Goal: Task Accomplishment & Management: Manage account settings

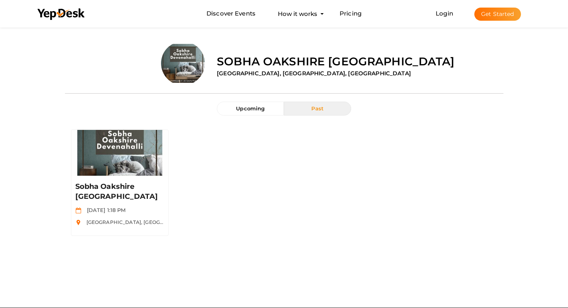
click at [491, 21] on button "Get Started" at bounding box center [497, 14] width 47 height 13
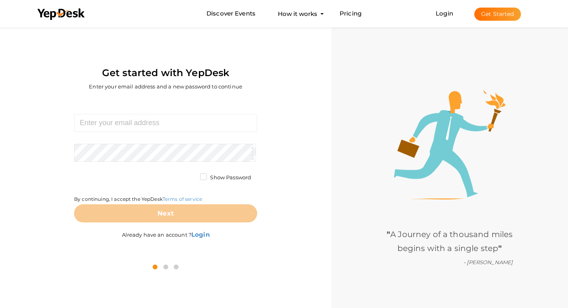
scroll to position [25, 0]
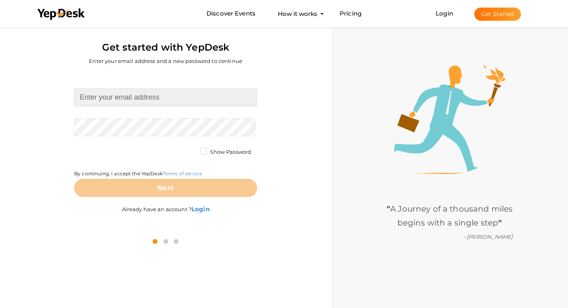
click at [110, 97] on input at bounding box center [165, 97] width 183 height 18
type input "brenparkcitybangalore@gmail.com"
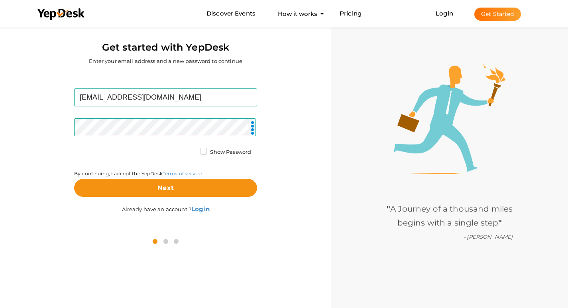
drag, startPoint x: 75, startPoint y: 147, endPoint x: 81, endPoint y: 155, distance: 9.1
click at [75, 147] on form "brenparkcitybangalore@gmail.com Required. Invalid email. Checking You already h…" at bounding box center [165, 142] width 183 height 108
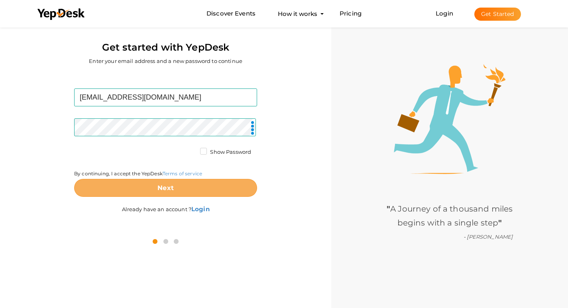
click at [190, 185] on button "Next" at bounding box center [165, 188] width 183 height 18
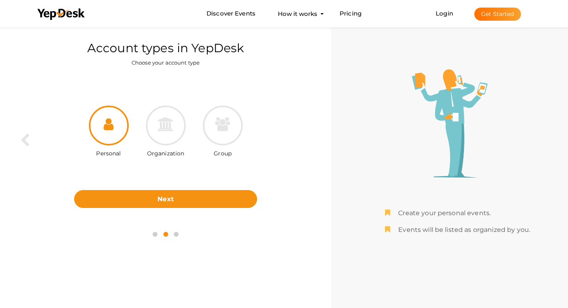
click at [168, 150] on label "Organization" at bounding box center [165, 151] width 37 height 12
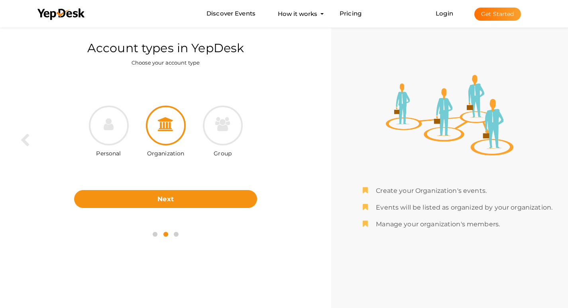
click at [133, 145] on div "Personal" at bounding box center [108, 133] width 57 height 54
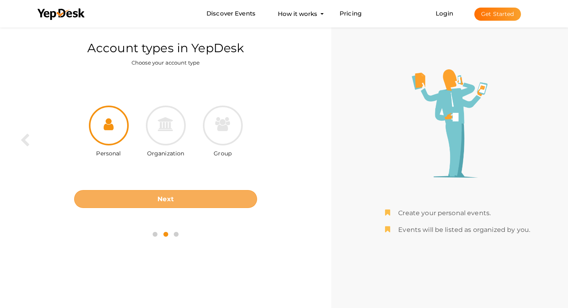
click at [163, 201] on b "Next" at bounding box center [165, 199] width 16 height 8
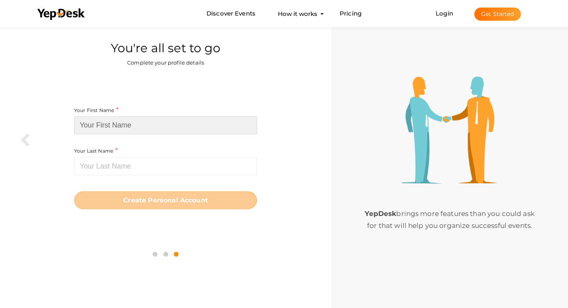
click at [123, 131] on input at bounding box center [165, 125] width 183 height 18
paste input "[GEOGRAPHIC_DATA] [GEOGRAPHIC_DATA]"
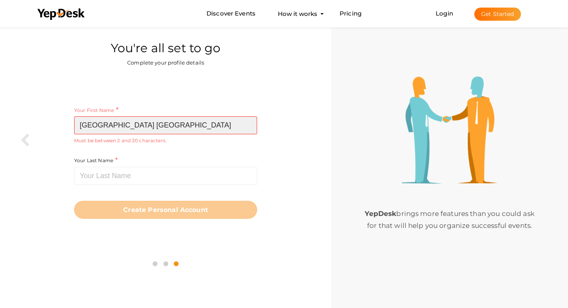
type input "[GEOGRAPHIC_DATA] [GEOGRAPHIC_DATA]"
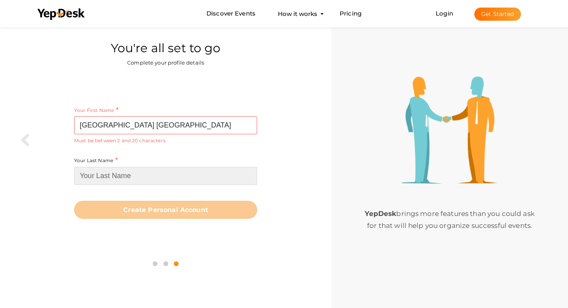
click at [132, 174] on input at bounding box center [165, 176] width 183 height 18
paste input "[GEOGRAPHIC_DATA] [GEOGRAPHIC_DATA]"
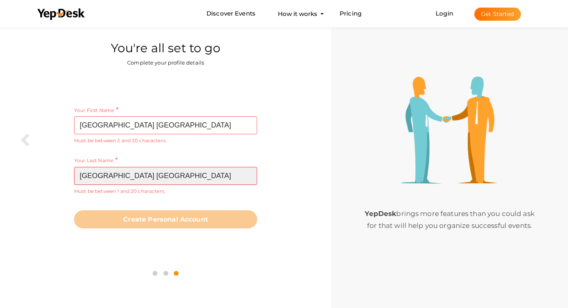
type input "[GEOGRAPHIC_DATA] [GEOGRAPHIC_DATA]"
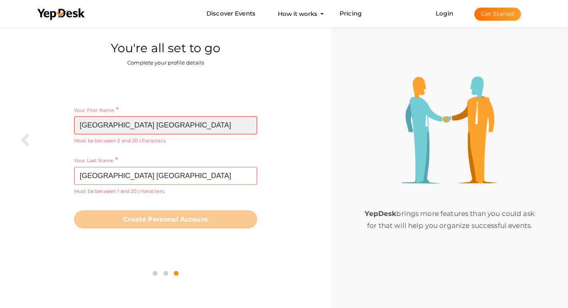
drag, startPoint x: 188, startPoint y: 125, endPoint x: 194, endPoint y: 125, distance: 5.2
click at [194, 125] on input "[GEOGRAPHIC_DATA] [GEOGRAPHIC_DATA]" at bounding box center [165, 125] width 183 height 18
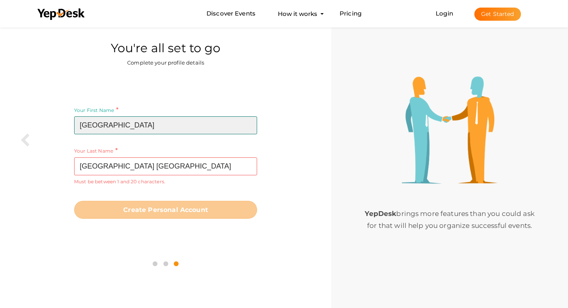
type input "Bren Park"
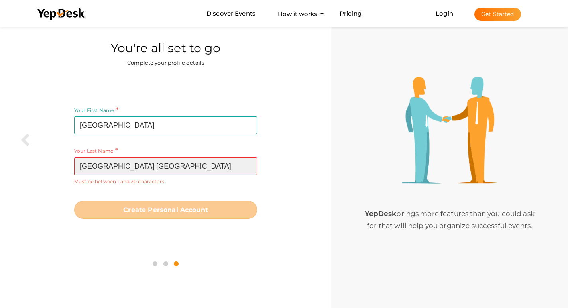
drag, startPoint x: 112, startPoint y: 166, endPoint x: 60, endPoint y: 165, distance: 52.2
click at [60, 165] on div "Your First Name Bren Park Required. Must contain letters only. Must be between …" at bounding box center [165, 161] width 319 height 175
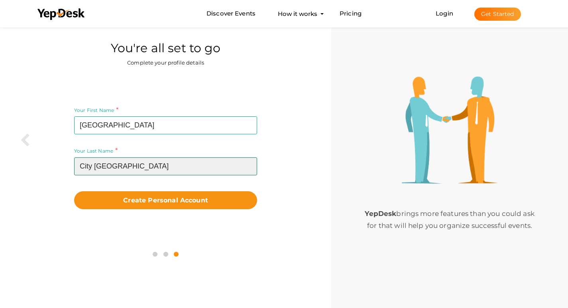
click at [143, 166] on input "City Bangalore" at bounding box center [165, 166] width 183 height 18
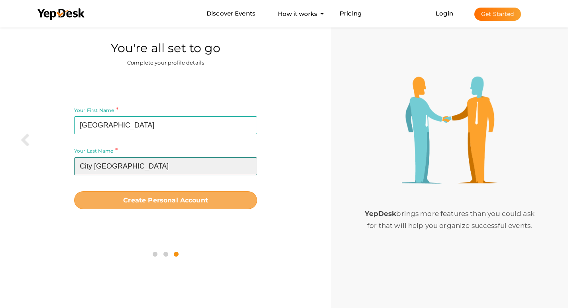
type input "City Bangalore"
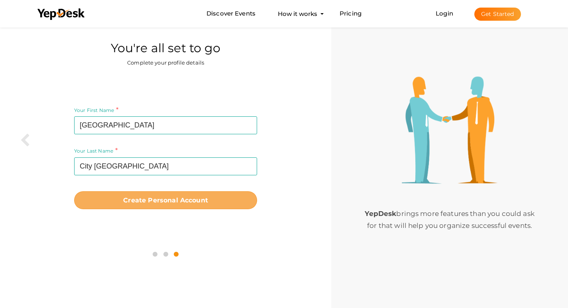
click at [151, 197] on b "Create Personal Account" at bounding box center [165, 200] width 85 height 8
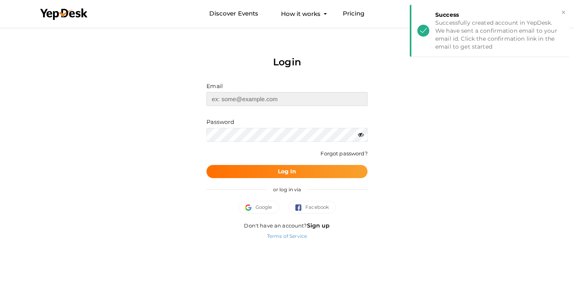
type input "[EMAIL_ADDRESS][DOMAIN_NAME]"
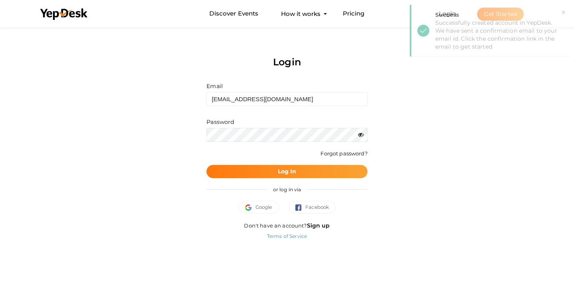
click at [260, 169] on button "Log In" at bounding box center [286, 171] width 161 height 13
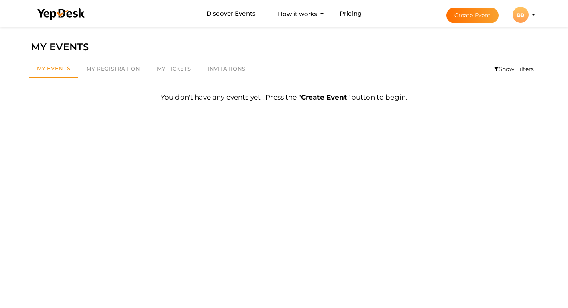
click at [521, 13] on div "BB" at bounding box center [520, 15] width 16 height 16
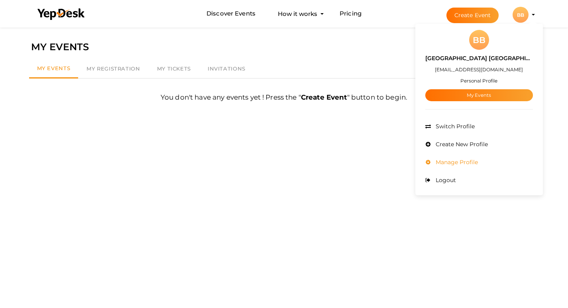
click at [500, 164] on li "Manage Profile" at bounding box center [479, 162] width 108 height 18
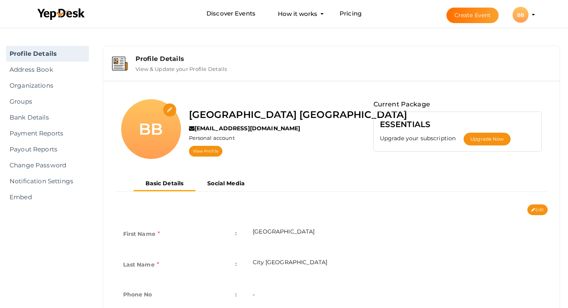
click at [166, 112] on input "file" at bounding box center [170, 110] width 14 height 14
type input "C:\fakepath\Bren Park City logo.jpeg"
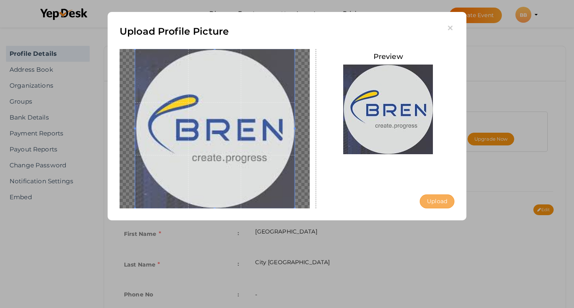
click at [441, 199] on button "Upload" at bounding box center [436, 201] width 35 height 14
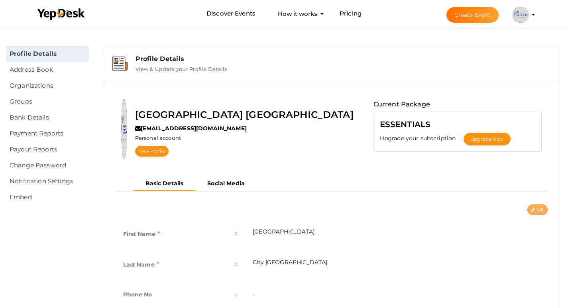
click at [529, 210] on button "Edit" at bounding box center [537, 209] width 20 height 11
type input "Bren Park"
type input "City Bangalore"
type input "bren-park-city-bangalore"
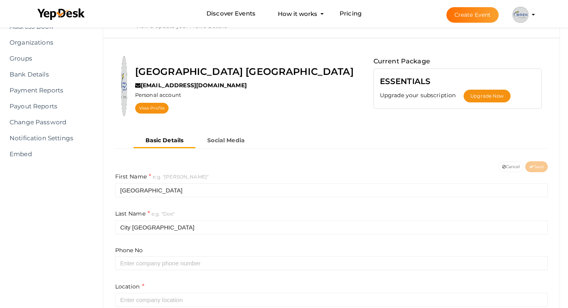
scroll to position [119, 0]
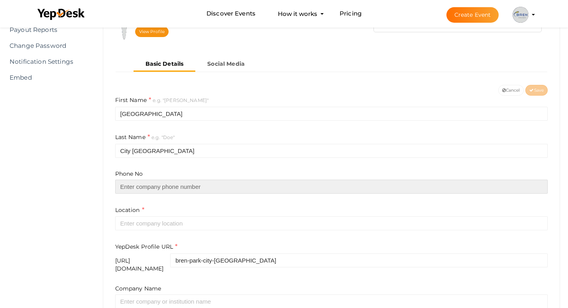
click at [142, 187] on input "text" at bounding box center [331, 187] width 433 height 14
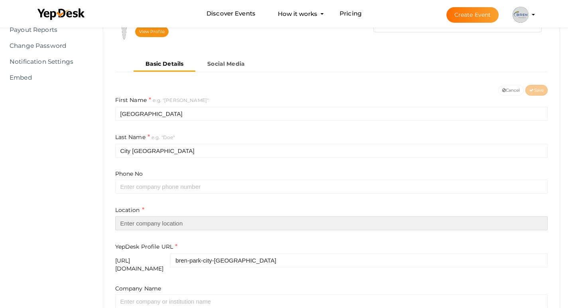
click at [127, 217] on input "text" at bounding box center [331, 223] width 433 height 14
paste input "Bangalore"
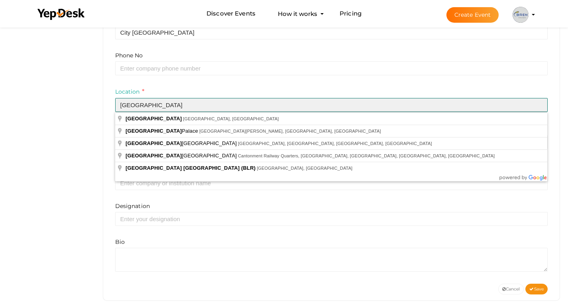
scroll to position [239, 0]
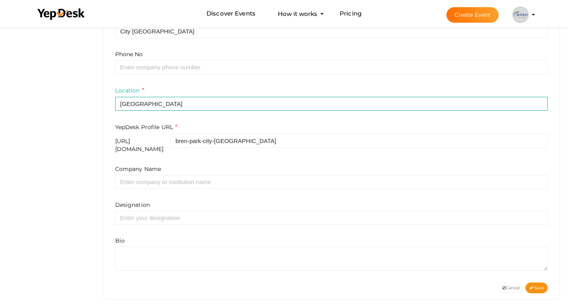
type input "[GEOGRAPHIC_DATA], [GEOGRAPHIC_DATA], [GEOGRAPHIC_DATA]"
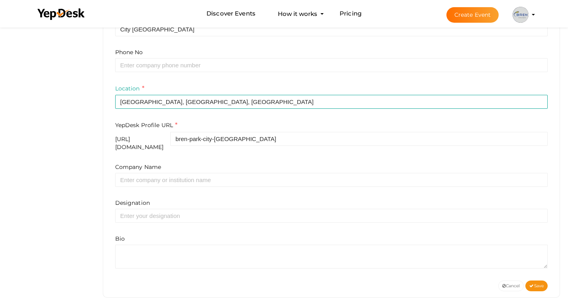
scroll to position [241, 0]
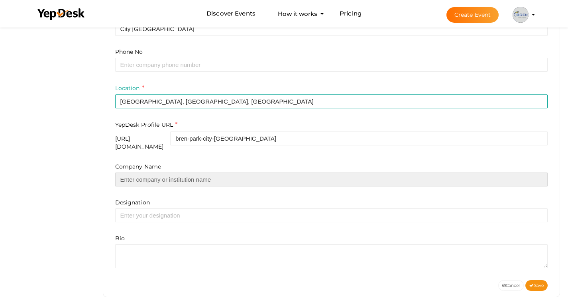
click at [136, 173] on input "text" at bounding box center [331, 179] width 433 height 14
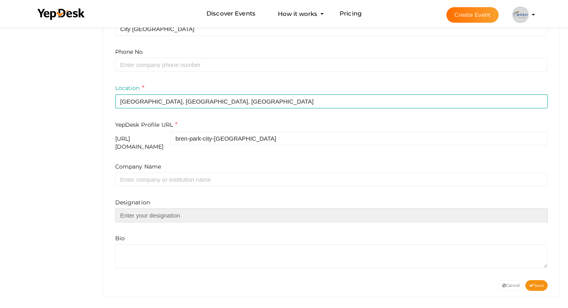
click at [143, 217] on input "text" at bounding box center [331, 215] width 433 height 14
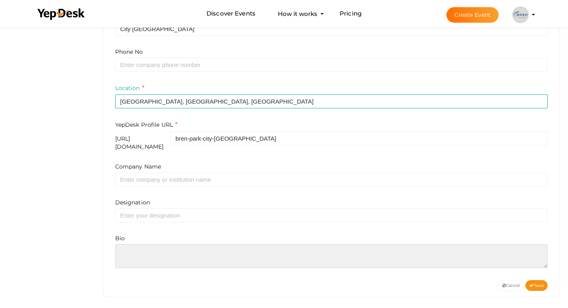
click at [147, 244] on textarea at bounding box center [331, 256] width 433 height 24
paste textarea "Bren Park City – Discover premium residences with world-class features in Banga…"
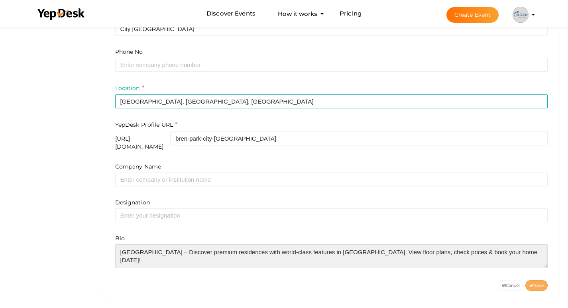
type textarea "Bren Park City – Discover premium residences with world-class features in Banga…"
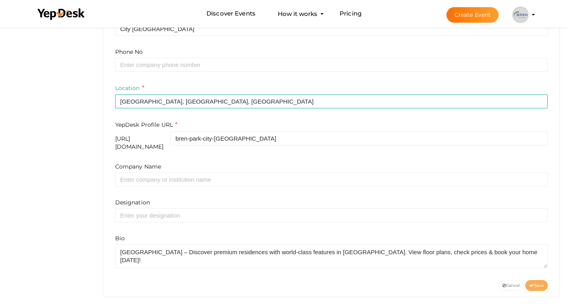
click at [540, 283] on button "Save" at bounding box center [536, 285] width 22 height 11
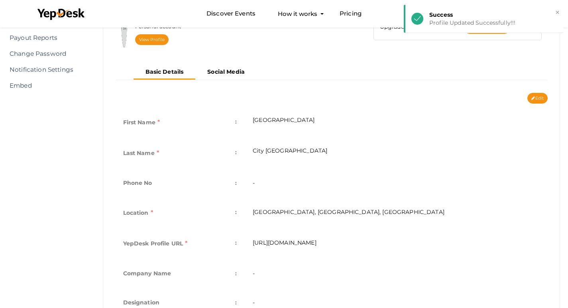
scroll to position [0, 0]
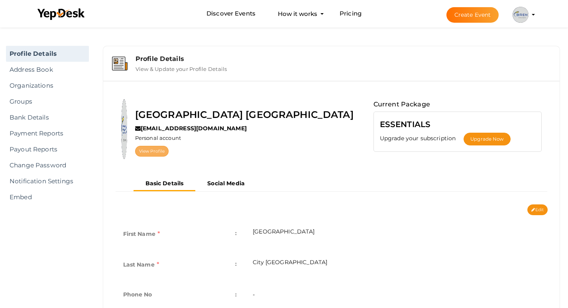
click at [168, 147] on link "View Profile" at bounding box center [151, 151] width 33 height 11
click at [525, 19] on img at bounding box center [520, 15] width 16 height 16
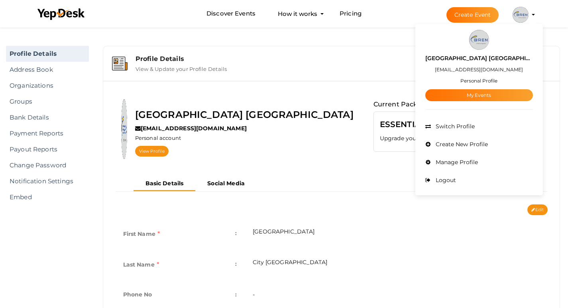
click at [499, 58] on label "[GEOGRAPHIC_DATA] [GEOGRAPHIC_DATA]" at bounding box center [479, 58] width 108 height 9
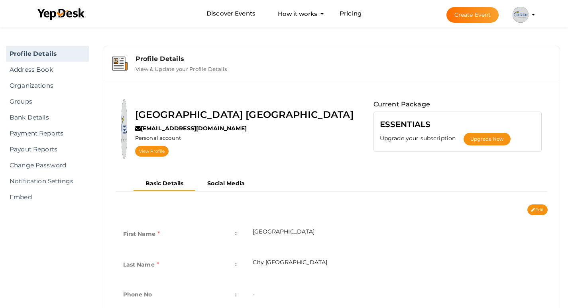
click at [236, 67] on div "Profile Details View & Update your Profile Details" at bounding box center [339, 63] width 421 height 17
click at [223, 71] on label "View & Update your Profile Details" at bounding box center [181, 68] width 92 height 10
drag, startPoint x: 183, startPoint y: 73, endPoint x: 176, endPoint y: 71, distance: 7.7
click at [183, 72] on div "Profile Details View & Update your Profile Details" at bounding box center [331, 63] width 448 height 27
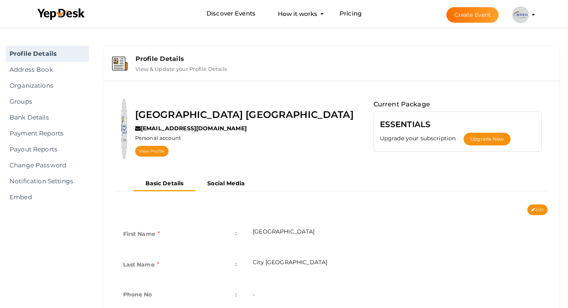
click at [147, 65] on label "View & Update your Profile Details" at bounding box center [181, 68] width 92 height 10
click at [133, 70] on div "Profile Details View & Update your Profile Details" at bounding box center [339, 63] width 421 height 17
click at [142, 69] on label "View & Update your Profile Details" at bounding box center [181, 68] width 92 height 10
click at [145, 67] on label "View & Update your Profile Details" at bounding box center [181, 68] width 92 height 10
click at [155, 57] on div "Profile Details" at bounding box center [342, 59] width 415 height 8
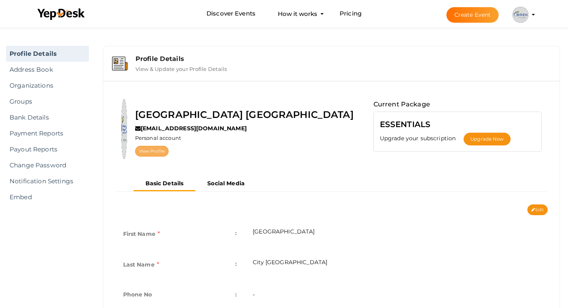
click at [168, 155] on link "View Profile" at bounding box center [151, 151] width 33 height 11
click at [528, 15] on button "Bren Park City Bangalore brenparkcitybangalore@gmail.com Personal Profile My Ev…" at bounding box center [520, 14] width 21 height 17
click at [525, 14] on img at bounding box center [520, 15] width 16 height 16
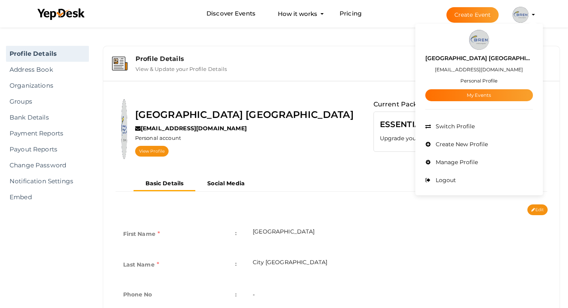
click at [480, 81] on small "Personal Profile" at bounding box center [478, 81] width 37 height 6
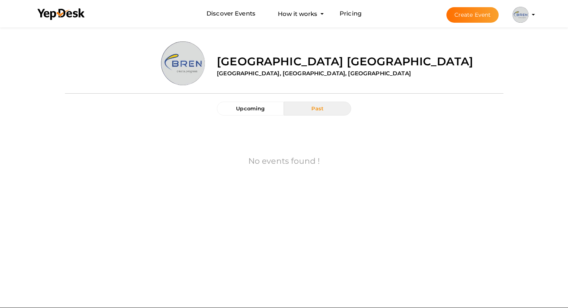
click at [305, 110] on button "Past" at bounding box center [317, 109] width 67 height 14
click at [261, 114] on button "Upcoming" at bounding box center [250, 109] width 67 height 14
